Goal: Information Seeking & Learning: Learn about a topic

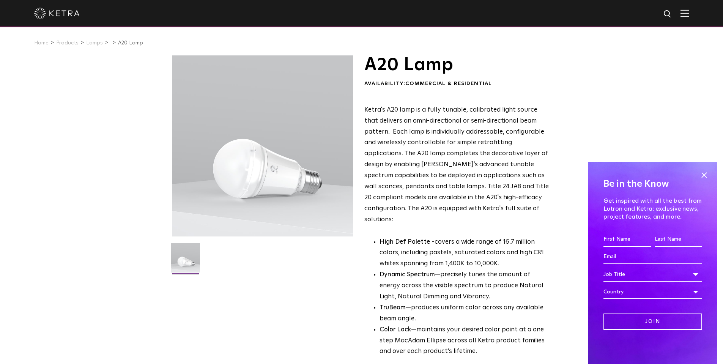
drag, startPoint x: 708, startPoint y: 175, endPoint x: 663, endPoint y: 188, distance: 47.0
click at [708, 175] on span at bounding box center [704, 174] width 11 height 11
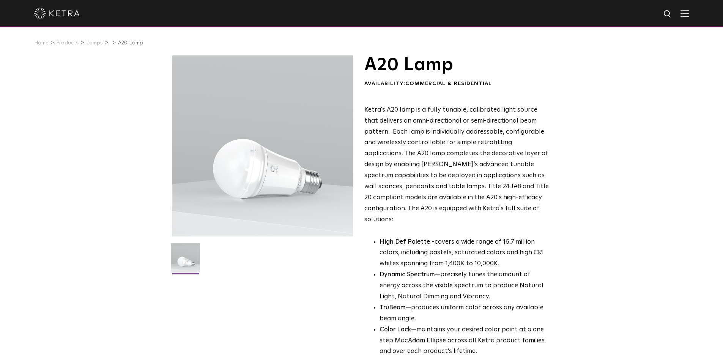
click at [65, 43] on link "Products" at bounding box center [67, 42] width 22 height 5
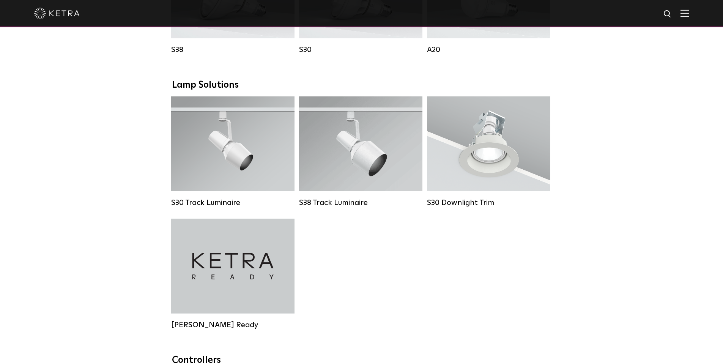
scroll to position [797, 0]
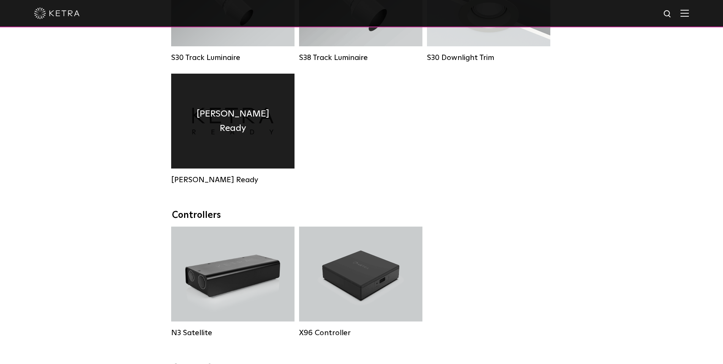
click at [222, 138] on div "Ketra Ready" at bounding box center [232, 121] width 123 height 95
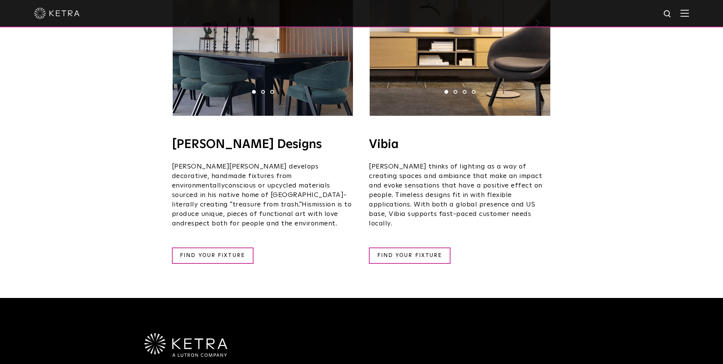
scroll to position [1367, 0]
